Goal: Download file/media

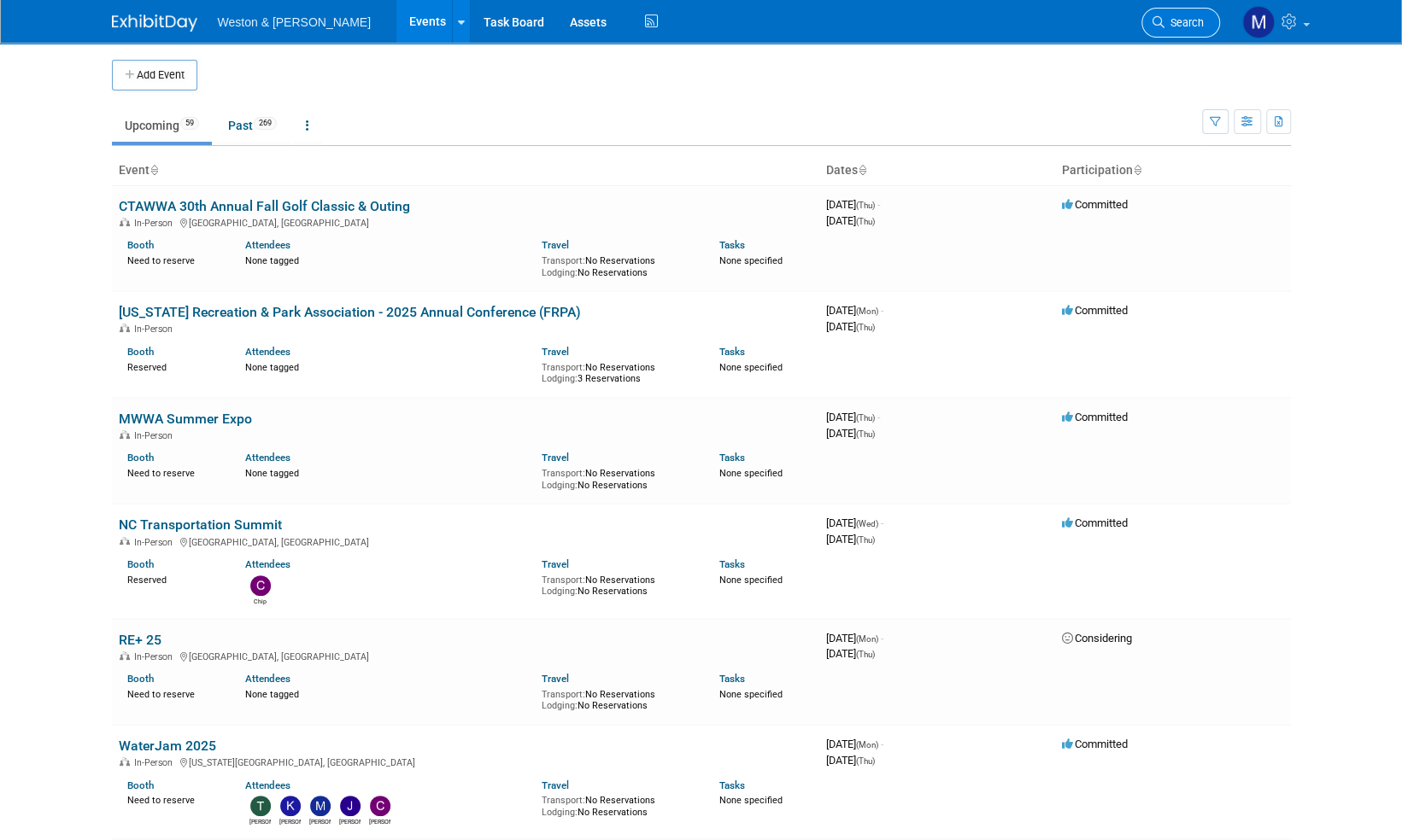
click at [1189, 16] on span "Search" at bounding box center [1184, 22] width 39 height 13
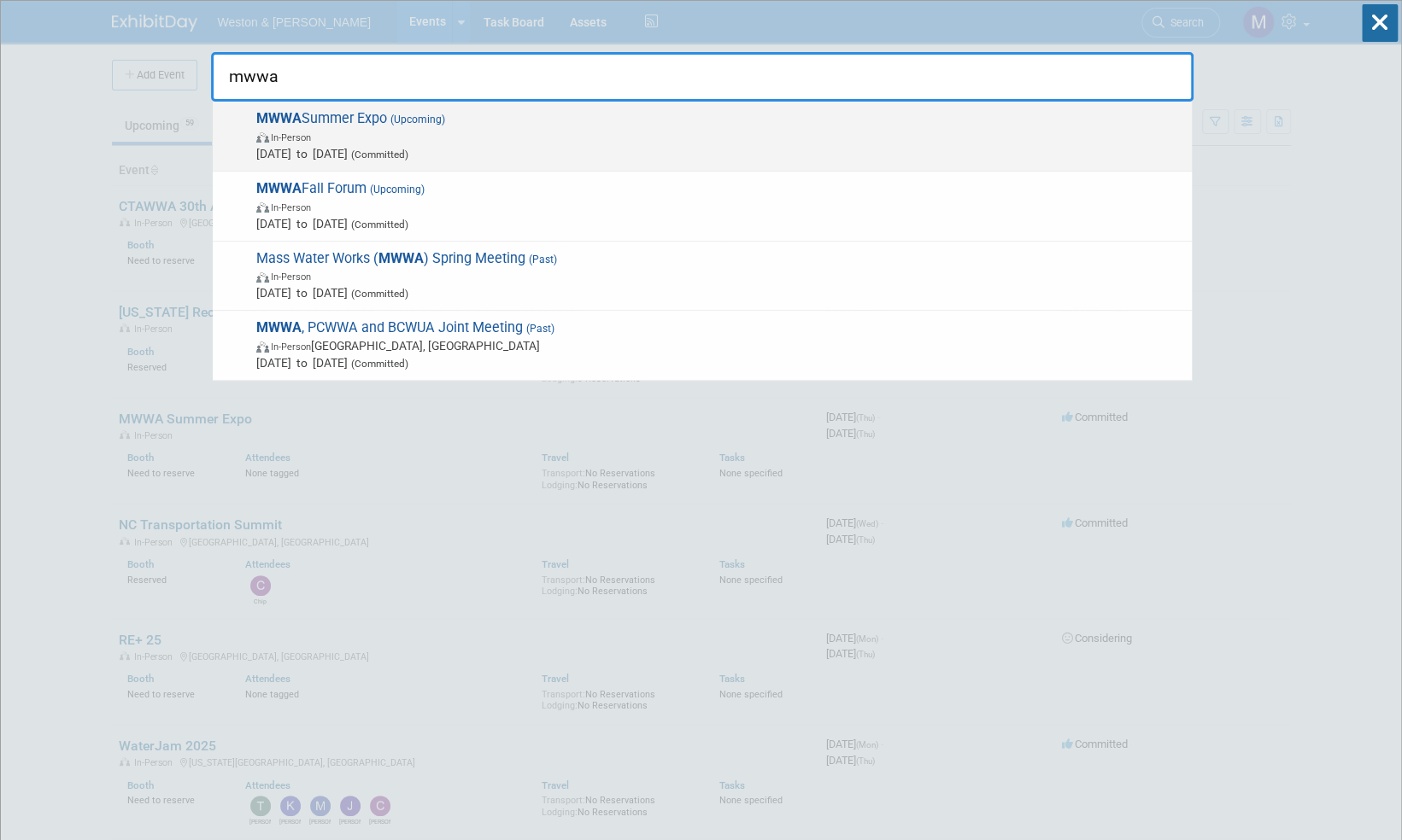
type input "mwwa"
click at [366, 116] on span "MWWA Summer Expo (Upcoming) In-Person Aug 28, 2025 to Aug 28, 2025 (Committed)" at bounding box center [717, 136] width 932 height 52
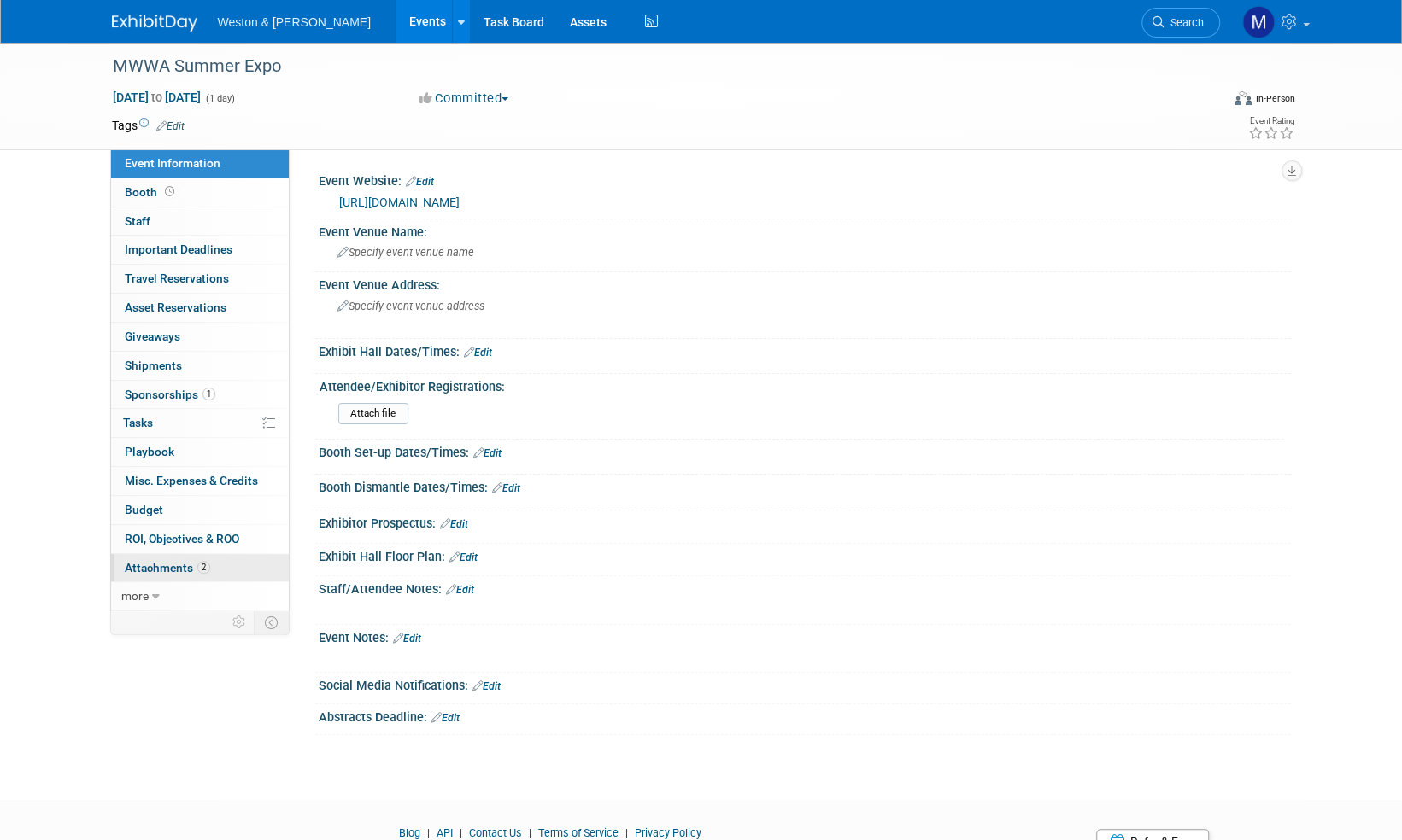
click at [161, 563] on span "Attachments 2" at bounding box center [167, 567] width 85 height 13
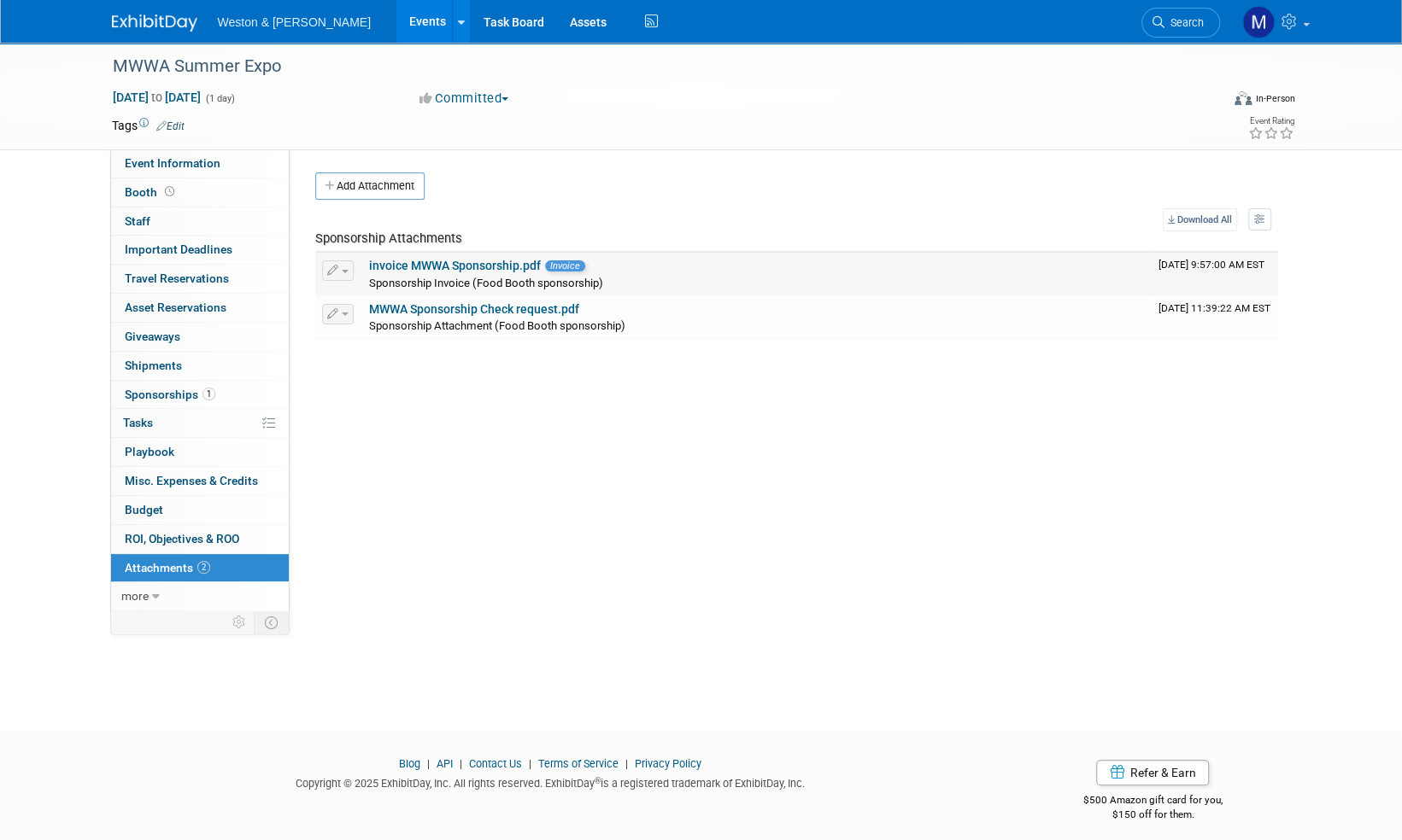
click at [475, 264] on link "invoice MWWA Sponsorship.pdf" at bounding box center [454, 265] width 171 height 13
click at [153, 161] on span "Event Information" at bounding box center [172, 162] width 96 height 13
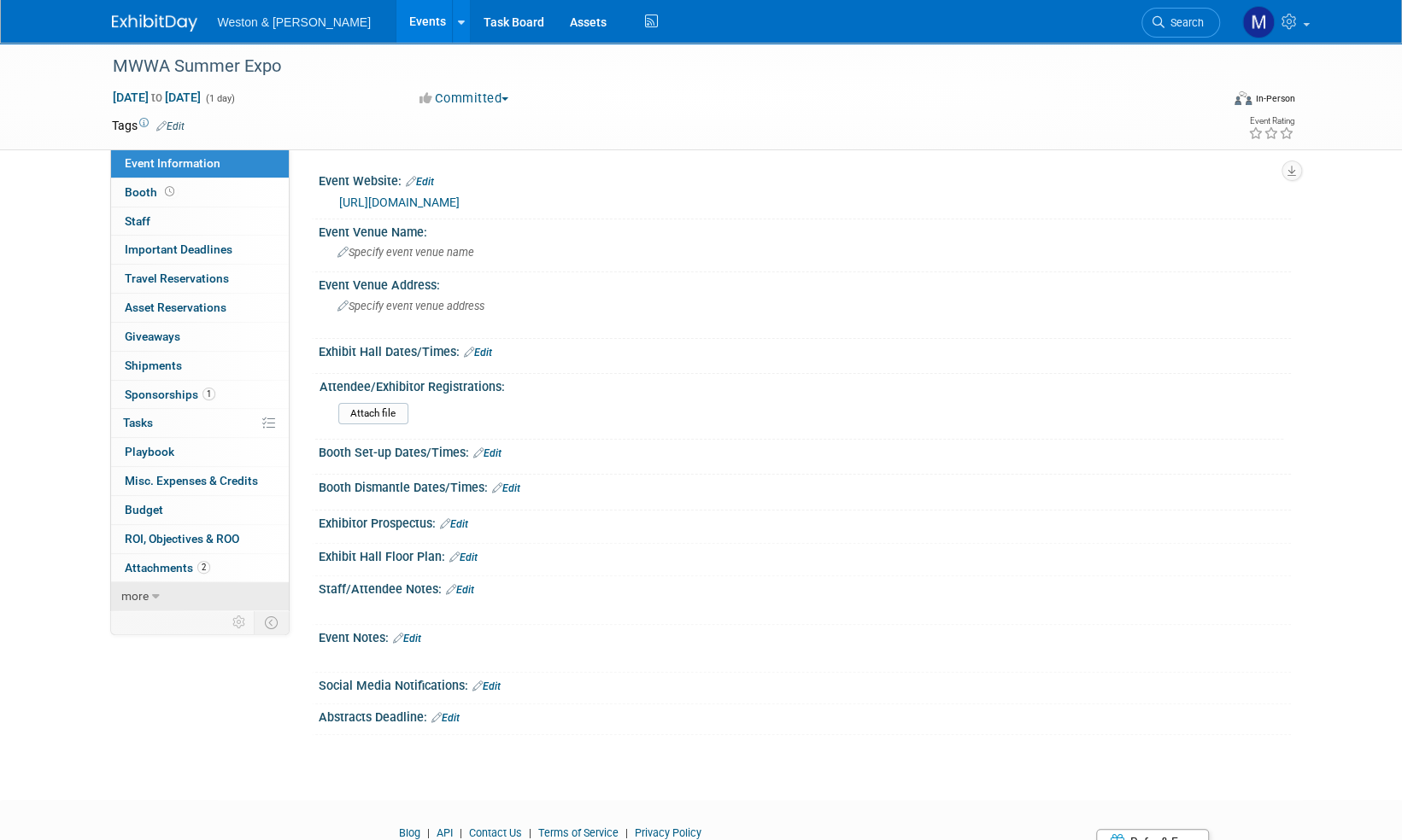
click at [144, 593] on span "more" at bounding box center [135, 595] width 27 height 13
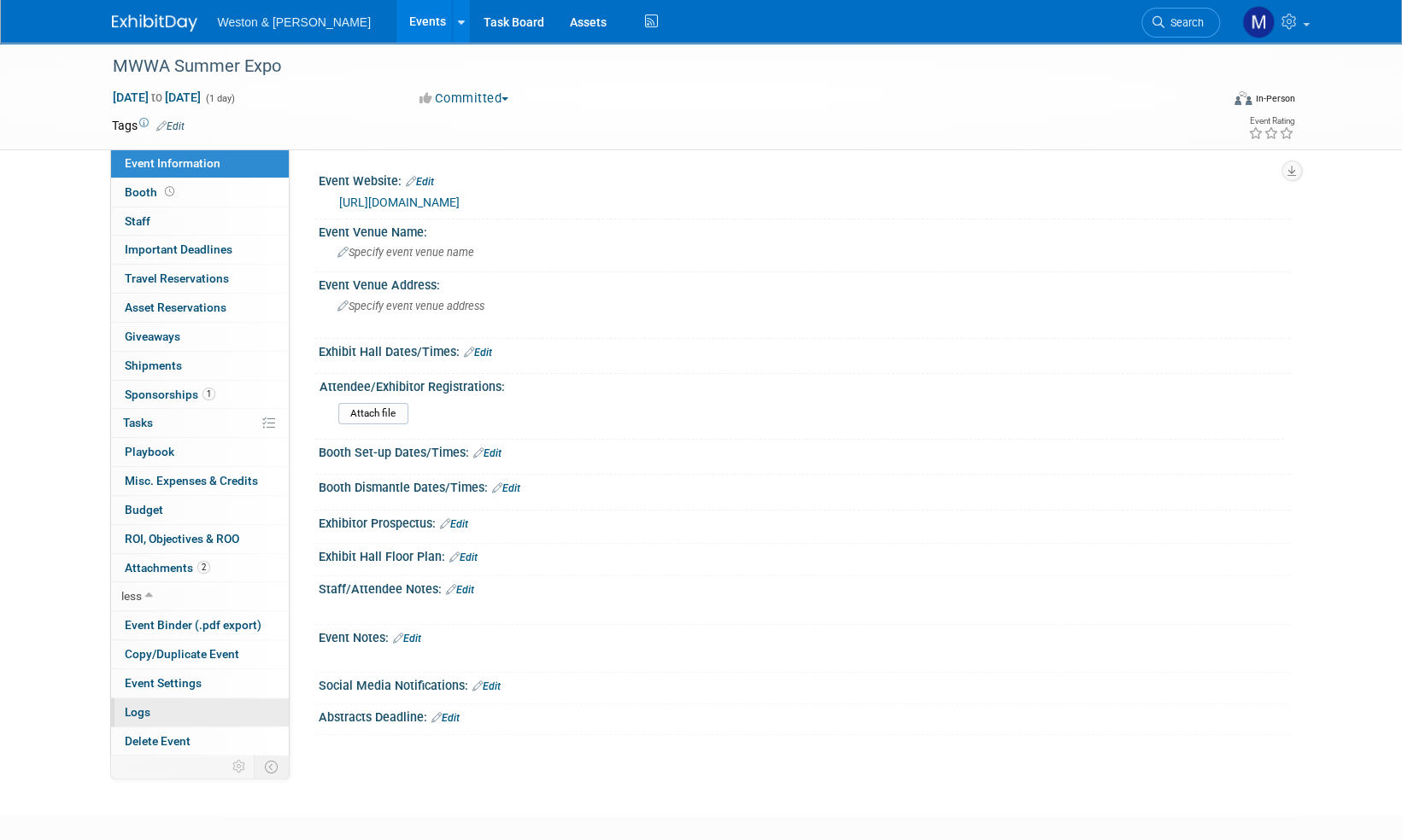
click at [139, 710] on span "Logs" at bounding box center [137, 711] width 26 height 13
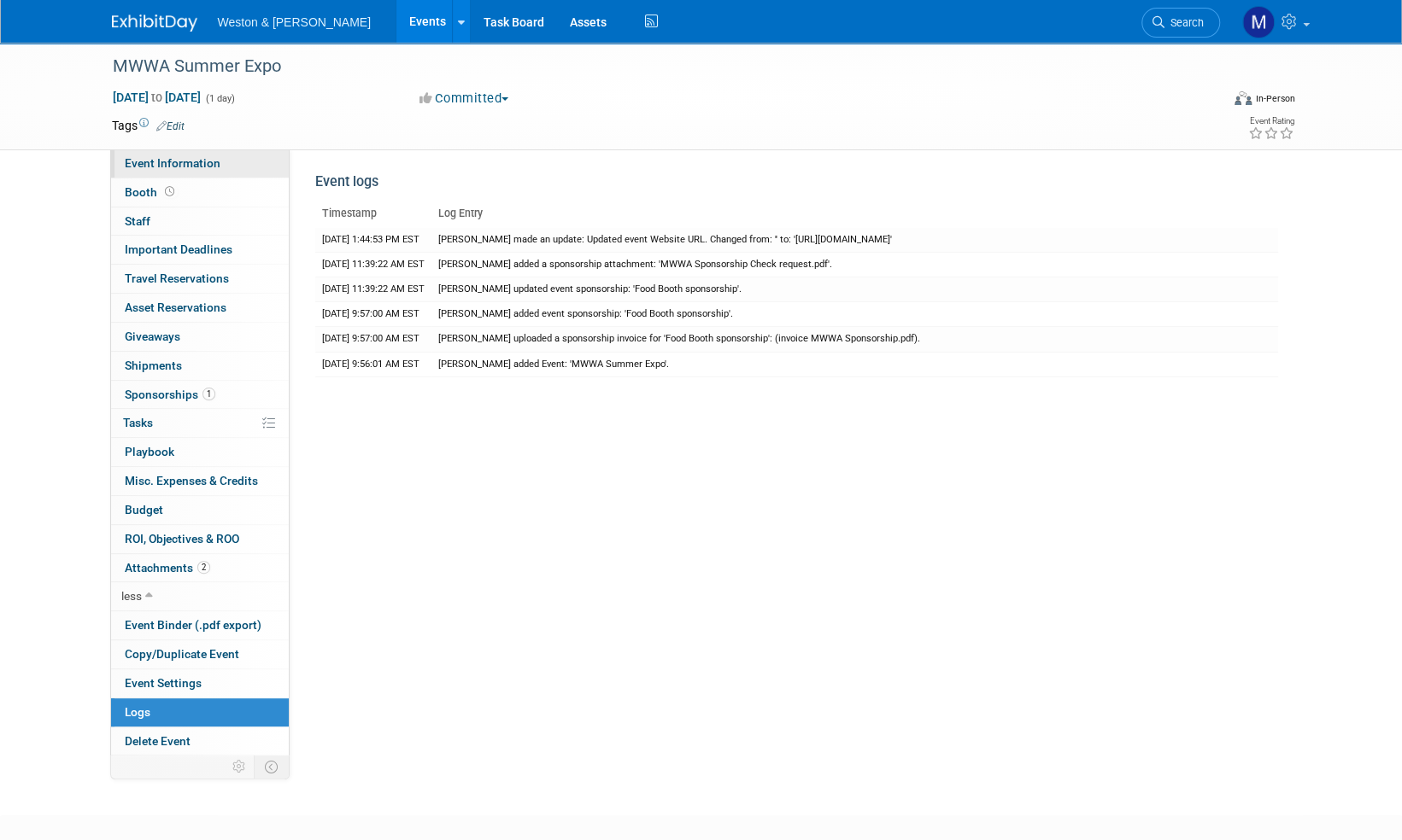
click at [169, 156] on span "Event Information" at bounding box center [172, 162] width 96 height 13
